Goal: Task Accomplishment & Management: Use online tool/utility

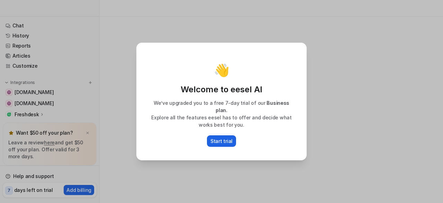
click at [228, 139] on p "Start trial" at bounding box center [222, 140] width 22 height 7
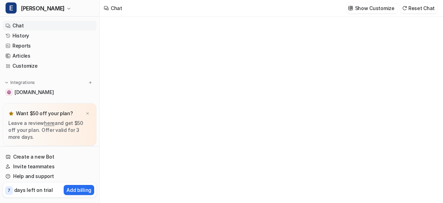
type textarea "**********"
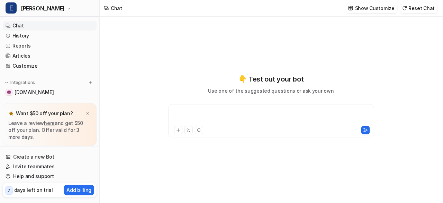
click at [221, 121] on div at bounding box center [271, 116] width 203 height 16
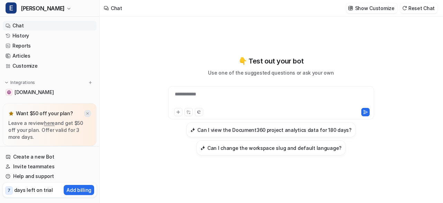
click at [87, 113] on img at bounding box center [88, 113] width 4 height 5
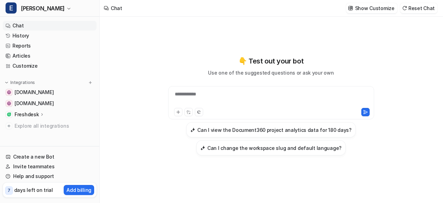
click at [38, 118] on div "Freshdesk" at bounding box center [50, 114] width 94 height 10
click at [30, 84] on p "Integrations" at bounding box center [22, 83] width 25 height 6
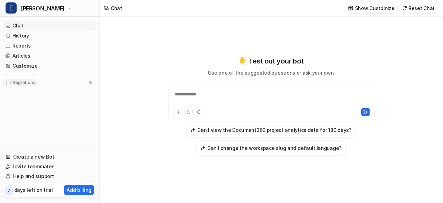
click at [30, 84] on p "Integrations" at bounding box center [22, 83] width 25 height 6
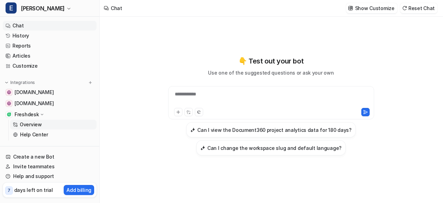
click at [32, 124] on p "Overview" at bounding box center [31, 124] width 22 height 7
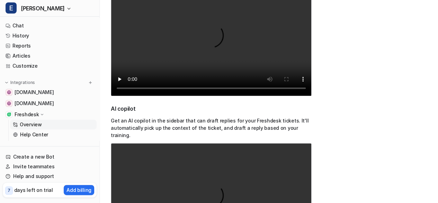
scroll to position [262, 0]
